Goal: Transaction & Acquisition: Subscribe to service/newsletter

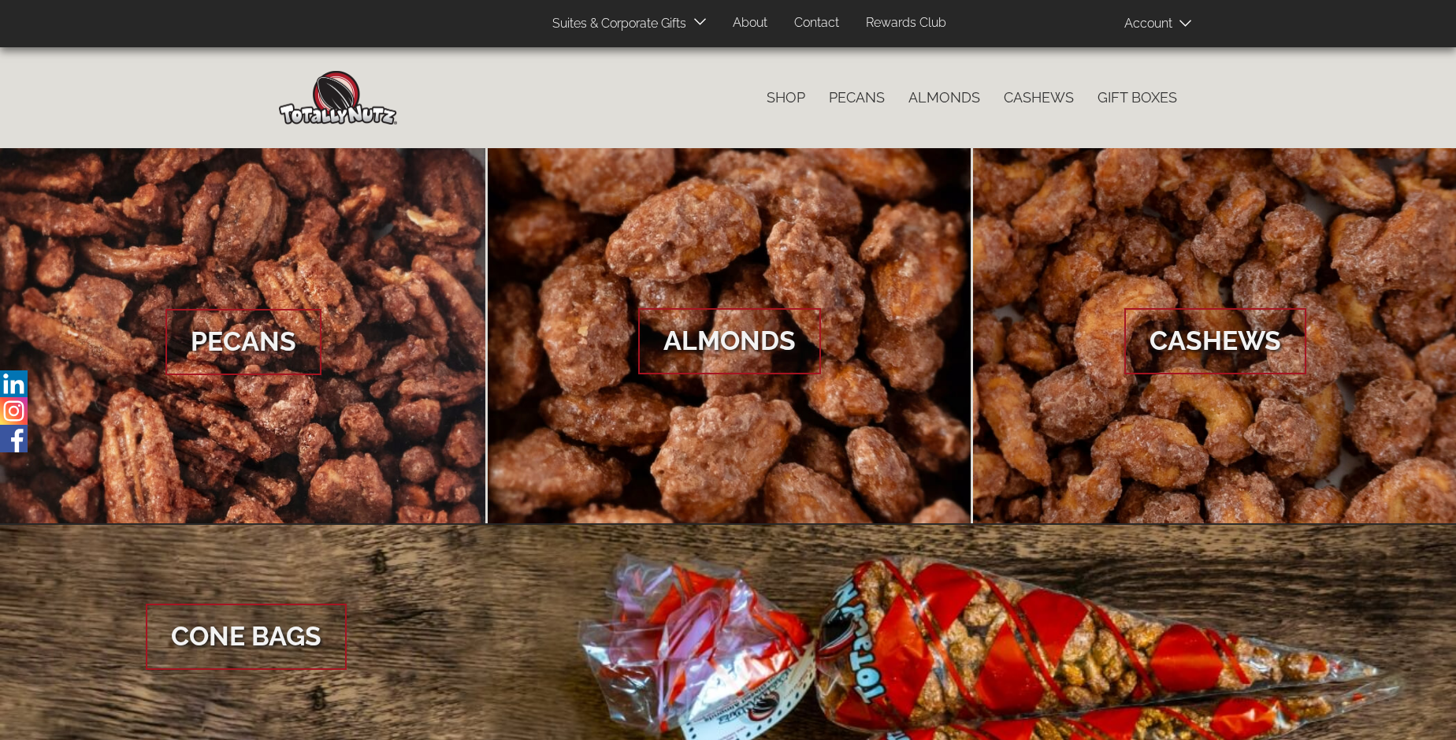
scroll to position [2355, 0]
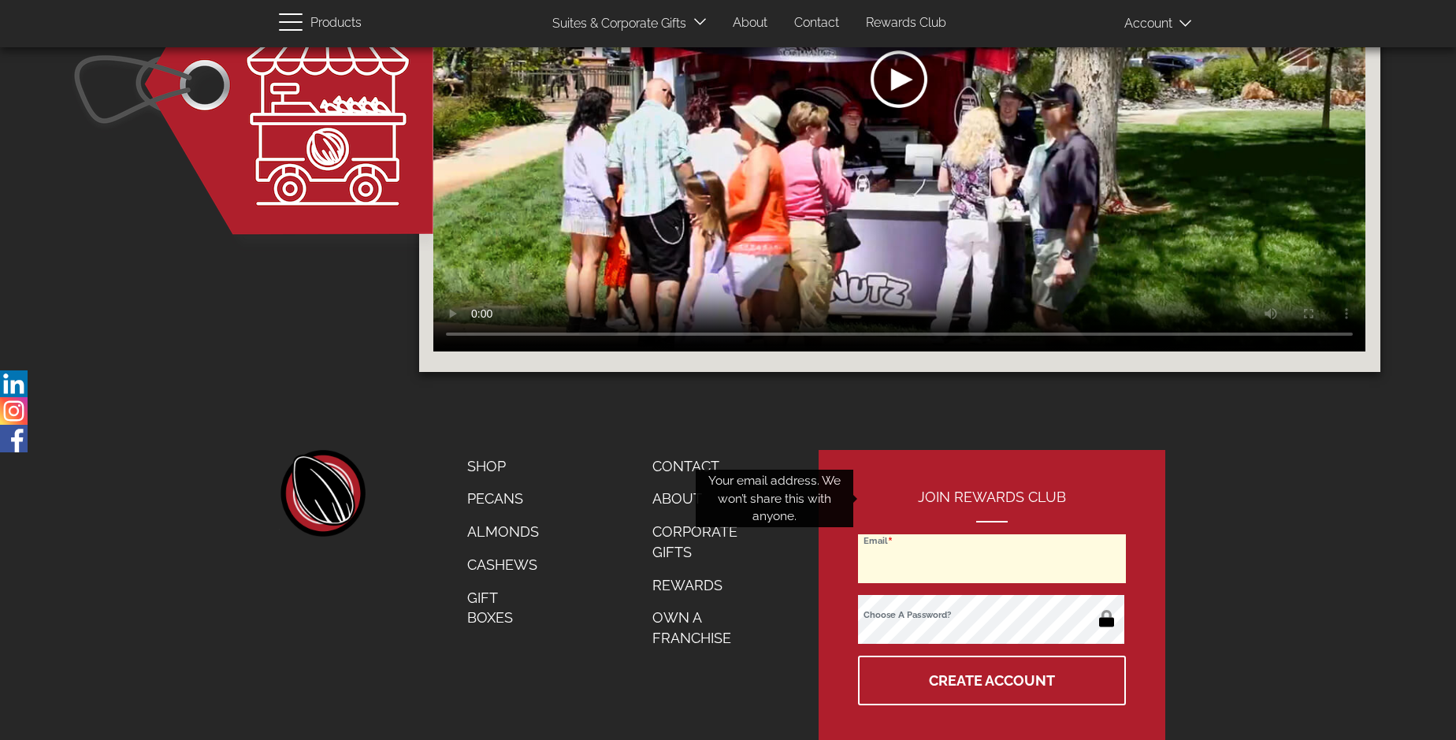
click at [993, 534] on input "Email" at bounding box center [992, 558] width 268 height 49
type input "emma@emma-johnson.net"
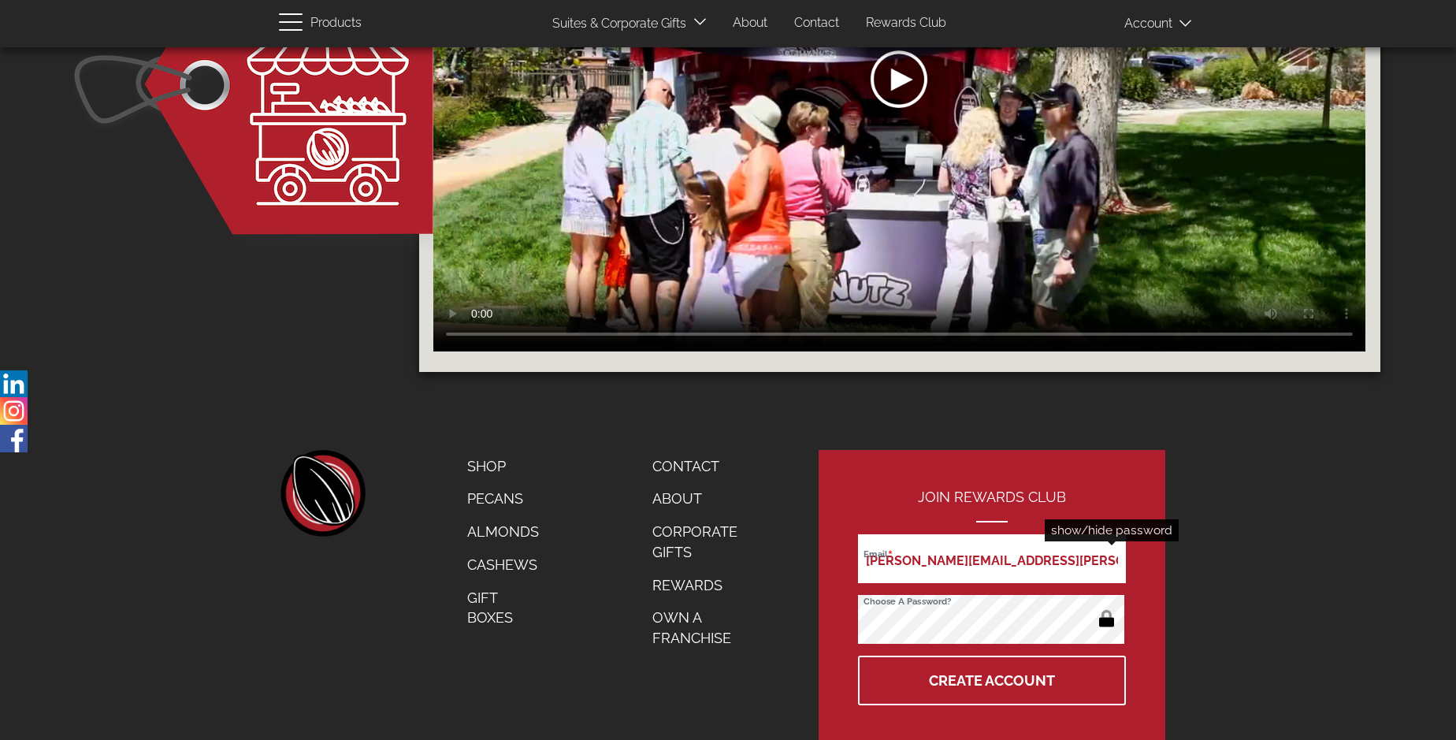
click at [1106, 607] on button "button" at bounding box center [1106, 619] width 31 height 25
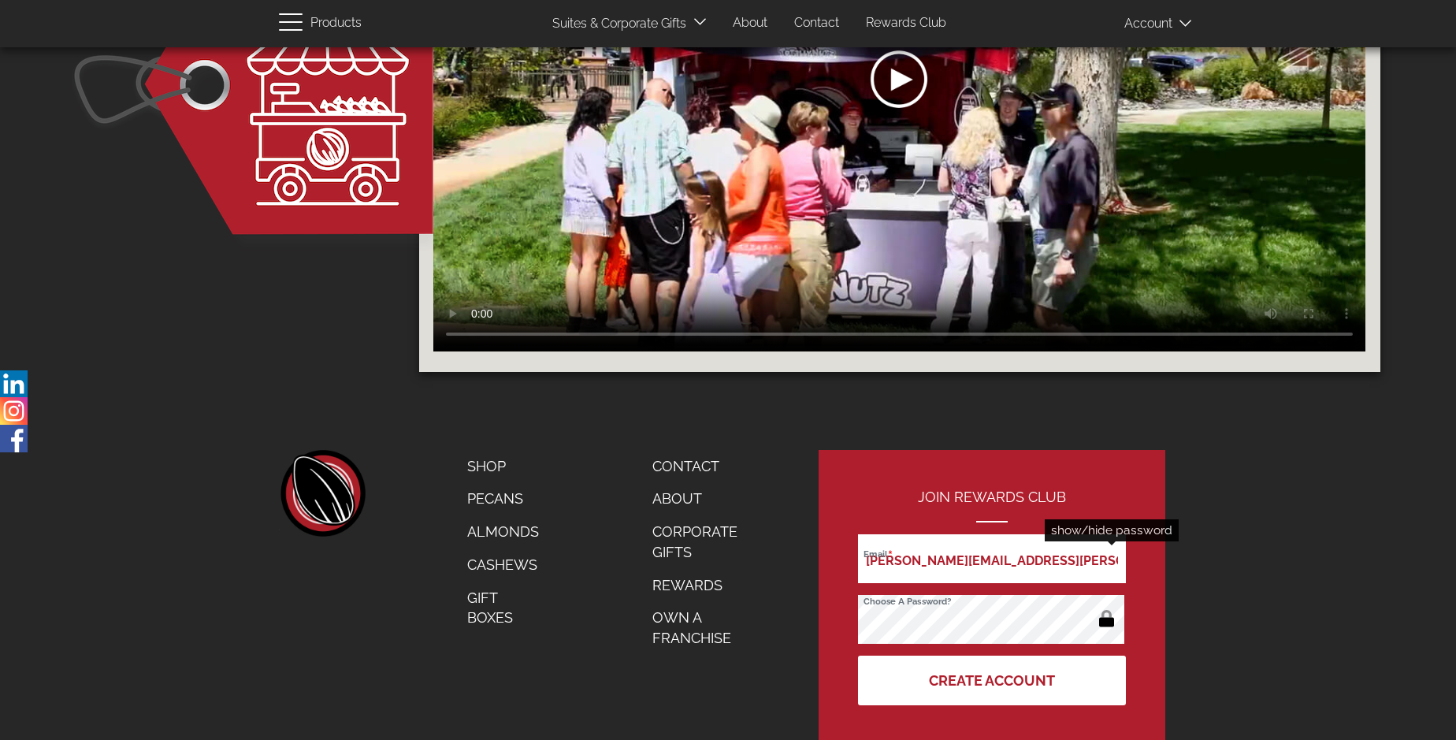
click at [993, 656] on button "Create Account" at bounding box center [992, 681] width 268 height 50
